Goal: Subscribe to service/newsletter

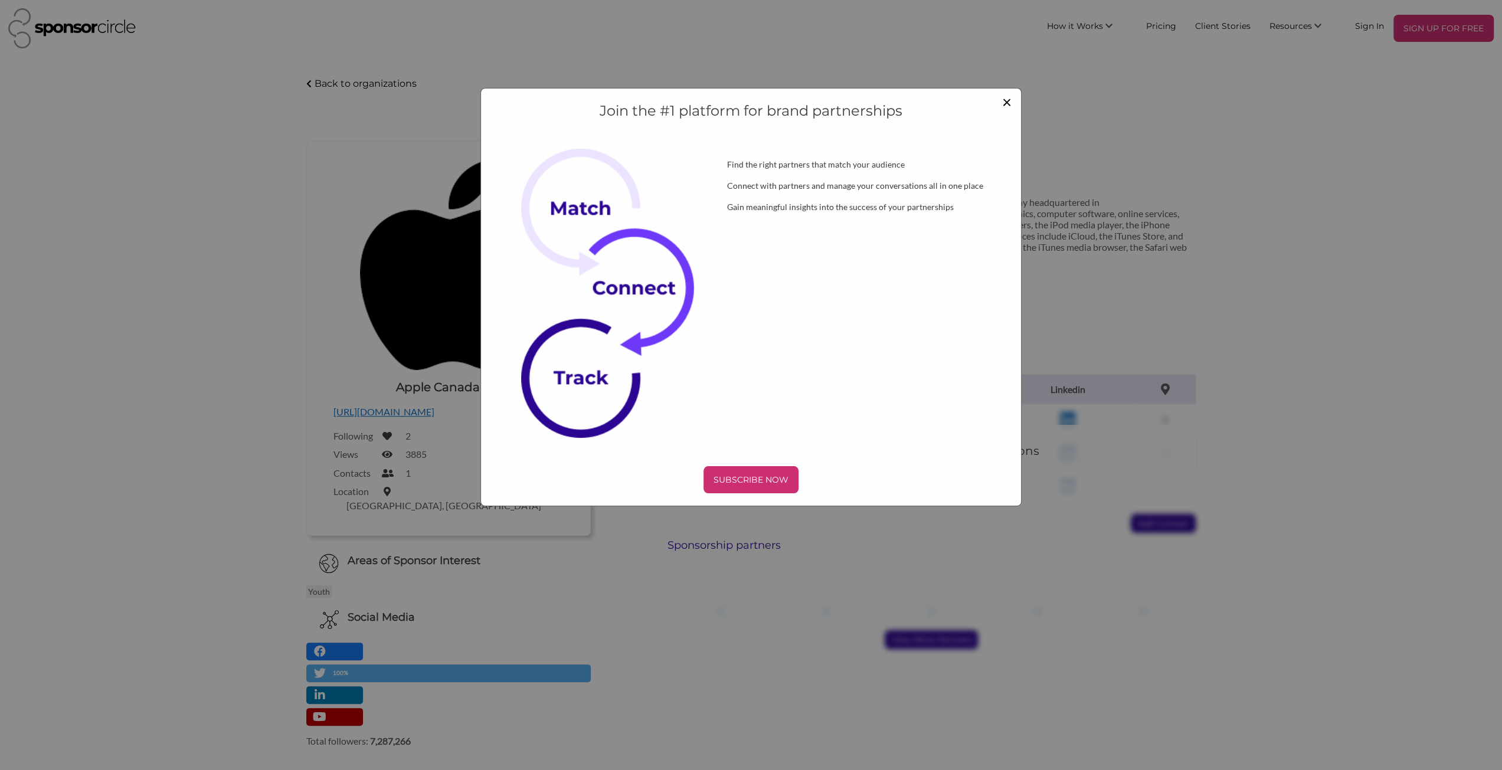
click at [1008, 102] on span "×" at bounding box center [1006, 101] width 9 height 20
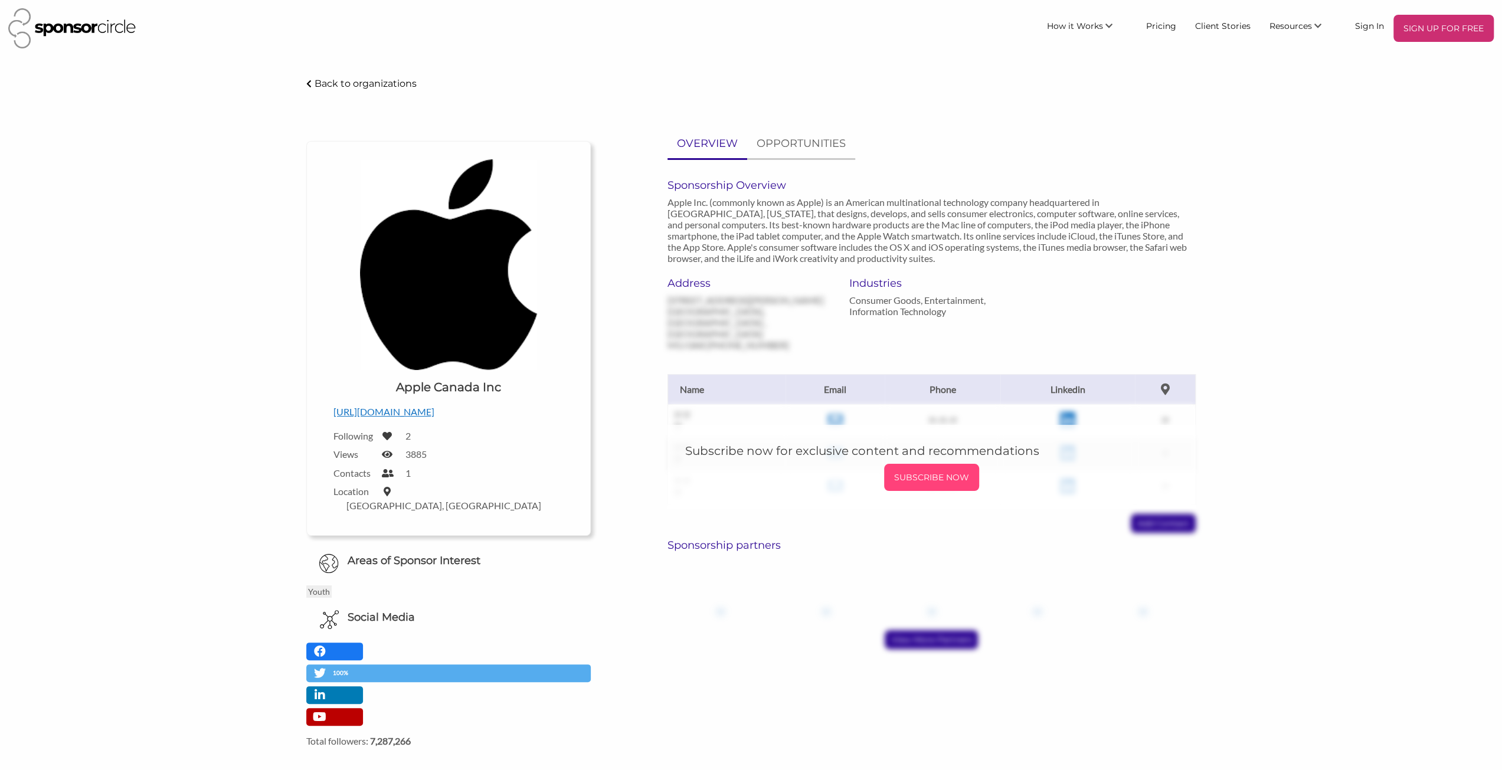
click at [929, 469] on p "SUBSCRIBE NOW" at bounding box center [932, 478] width 86 height 18
